Goal: Use online tool/utility: Utilize a website feature to perform a specific function

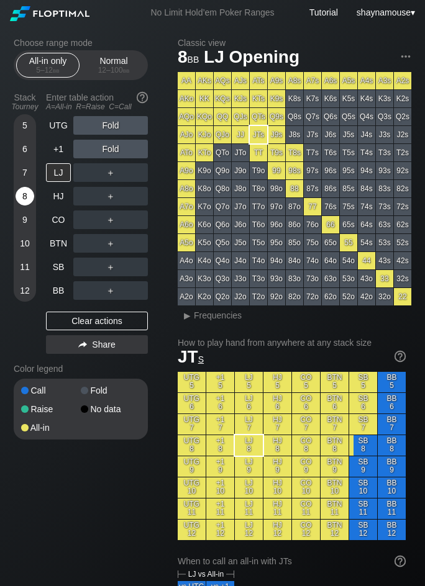
click at [22, 189] on div "8" at bounding box center [25, 196] width 19 height 19
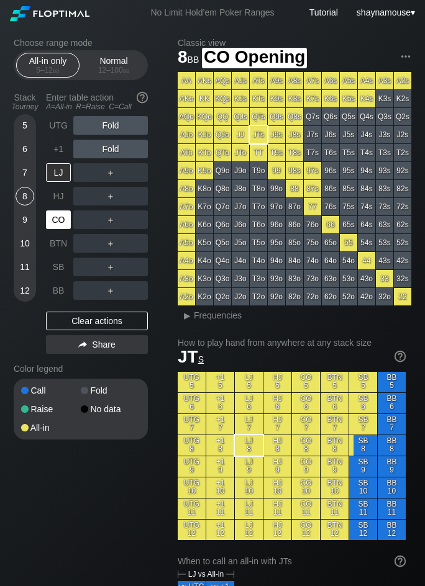
click at [65, 213] on div "CO" at bounding box center [58, 220] width 25 height 19
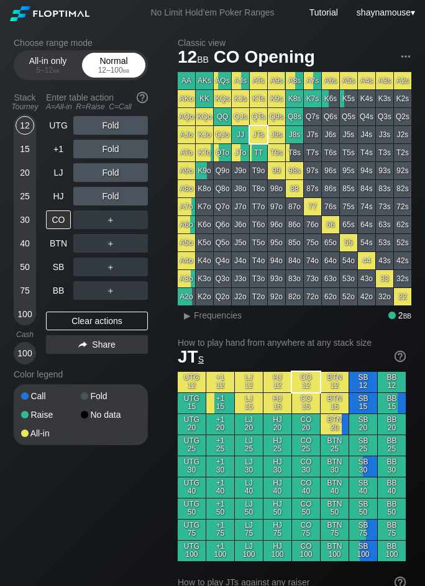
click at [114, 65] on div "Normal 12 – 100 bb" at bounding box center [113, 65] width 57 height 24
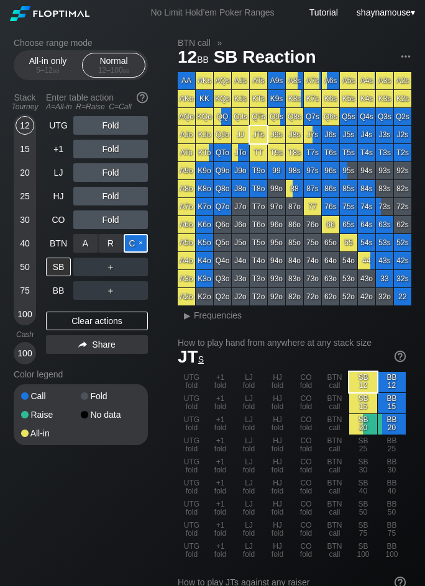
click at [137, 243] on div "C ✕" at bounding box center [136, 243] width 24 height 19
click at [61, 261] on div "SB" at bounding box center [58, 267] width 25 height 19
click at [60, 260] on div "SB" at bounding box center [58, 267] width 25 height 19
click at [135, 310] on div "UTG Fold +1 Fold LJ Fold HJ Fold CO Fold BTN Call SB ＋ BB ＋ Clear actions Share" at bounding box center [97, 240] width 102 height 248
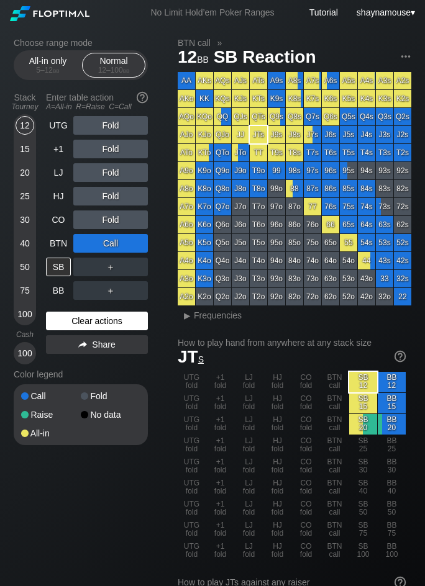
click at [134, 317] on div "Clear actions" at bounding box center [97, 321] width 102 height 19
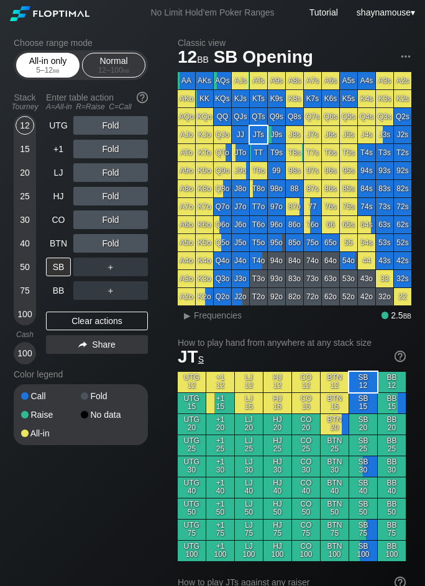
click at [42, 60] on div "All-in only 5 – 12 bb" at bounding box center [47, 65] width 57 height 24
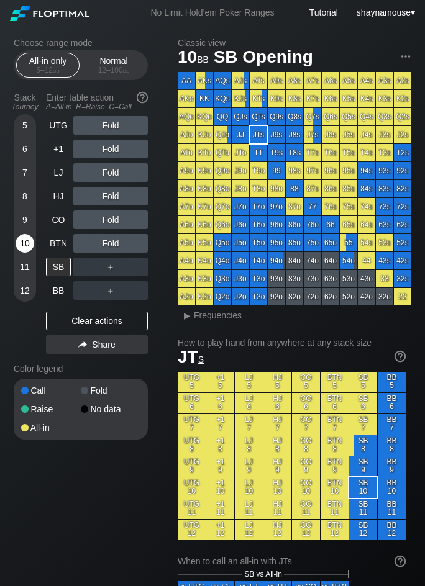
click at [22, 252] on div "10" at bounding box center [25, 243] width 19 height 19
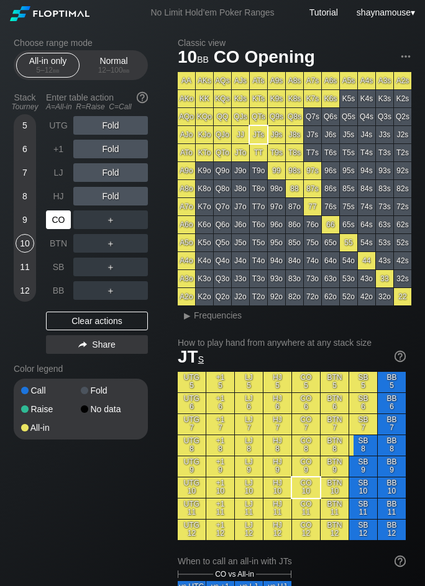
click at [54, 225] on div "CO" at bounding box center [58, 220] width 25 height 19
click at [53, 227] on div "CO" at bounding box center [58, 220] width 25 height 19
click at [115, 67] on div "12 – 100 bb" at bounding box center [114, 70] width 52 height 9
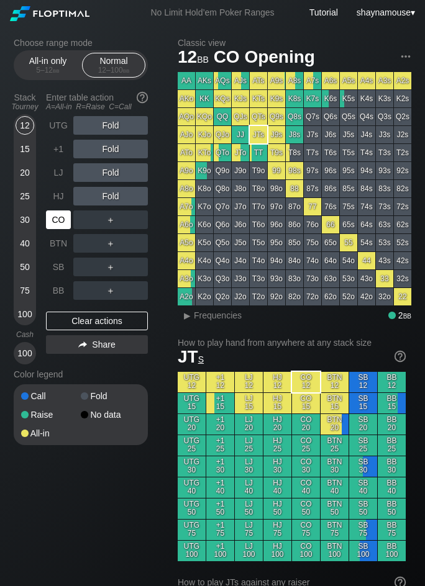
click at [66, 224] on div "CO" at bounding box center [58, 220] width 25 height 19
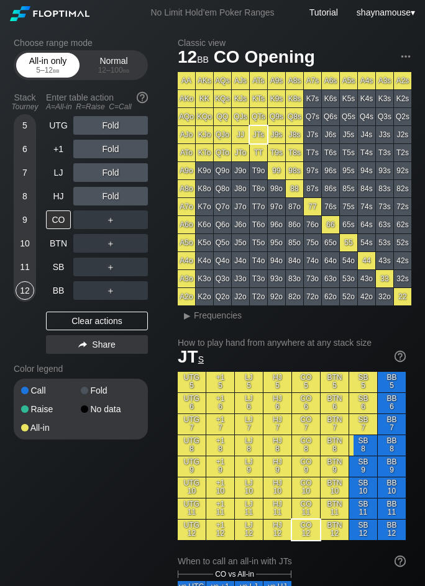
click at [47, 65] on div "All-in only 5 – 12 bb" at bounding box center [47, 65] width 57 height 24
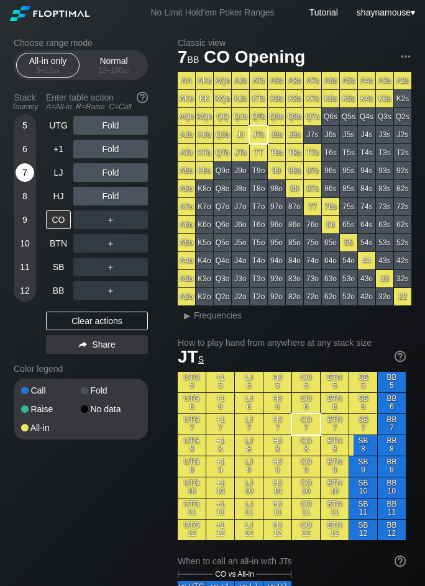
click at [24, 180] on div "7" at bounding box center [25, 172] width 19 height 19
